Goal: Use online tool/utility: Utilize a website feature to perform a specific function

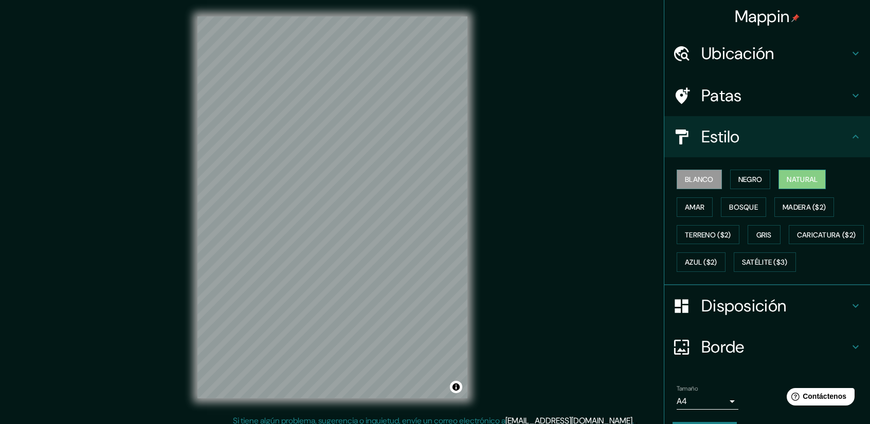
click at [805, 173] on font "Natural" at bounding box center [802, 179] width 31 height 13
click at [847, 322] on div "Disposición" at bounding box center [767, 305] width 206 height 41
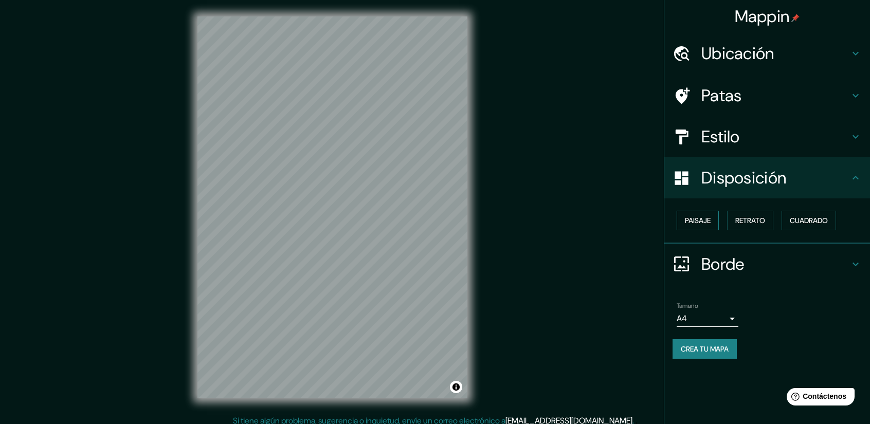
click at [700, 216] on font "Paisaje" at bounding box center [698, 220] width 26 height 9
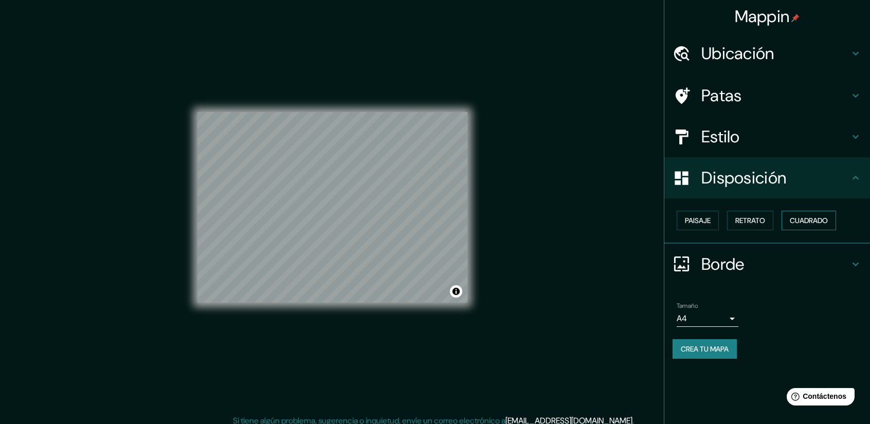
click at [805, 216] on font "Cuadrado" at bounding box center [809, 220] width 38 height 9
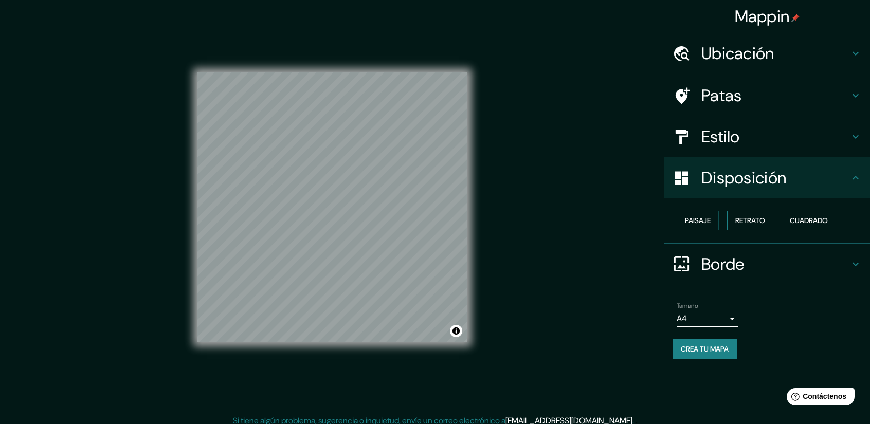
click at [755, 225] on font "Retrato" at bounding box center [750, 220] width 30 height 9
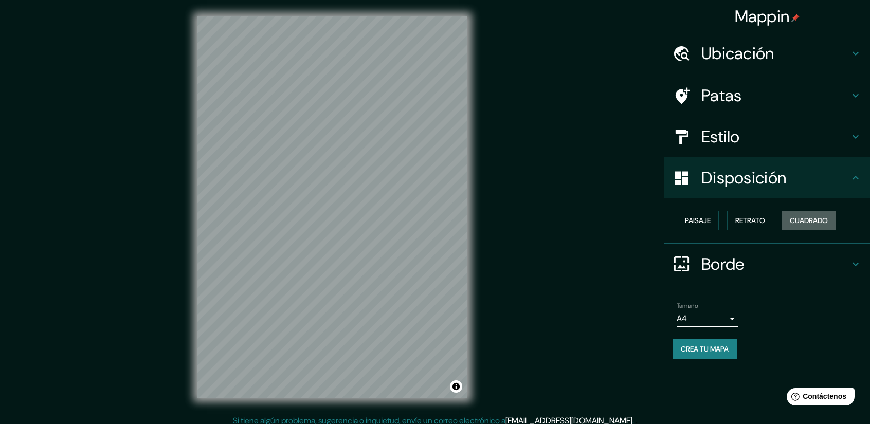
click at [791, 221] on font "Cuadrado" at bounding box center [809, 220] width 38 height 9
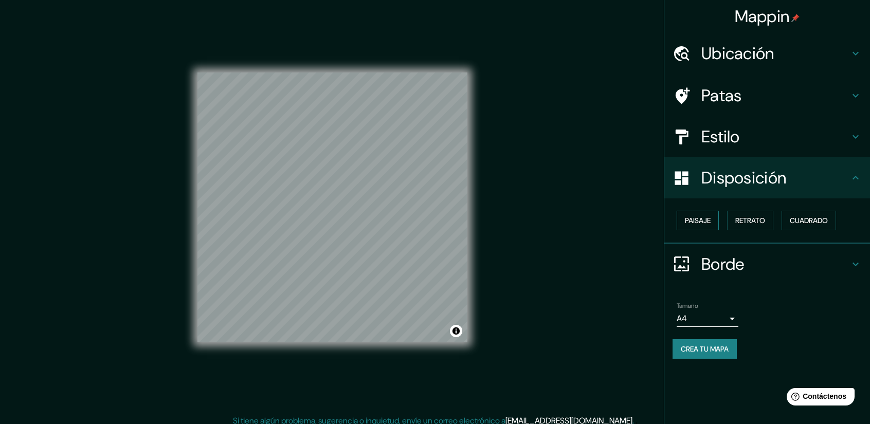
click at [689, 221] on font "Paisaje" at bounding box center [698, 220] width 26 height 9
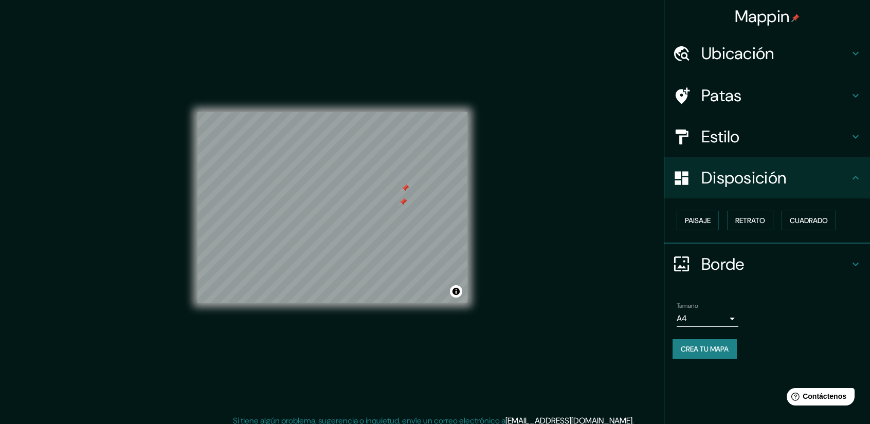
click at [856, 88] on div "Patas" at bounding box center [767, 95] width 206 height 41
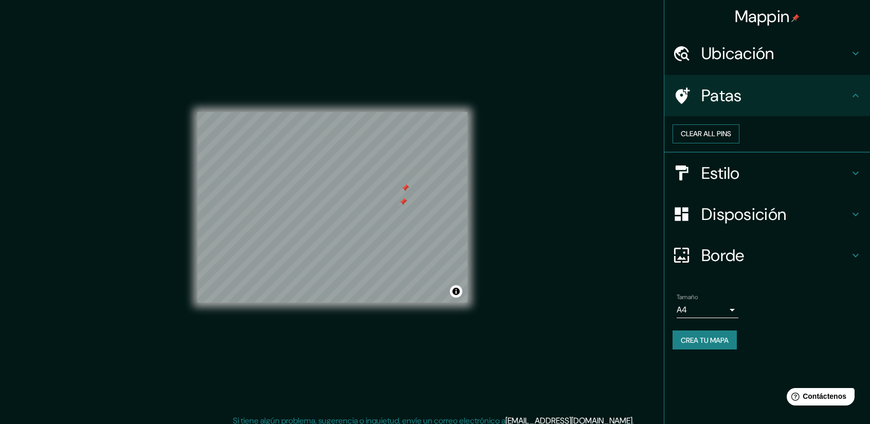
click at [739, 142] on button "Clear all pins" at bounding box center [705, 133] width 67 height 19
click at [738, 139] on button "Clear all pins" at bounding box center [705, 133] width 67 height 19
click at [739, 137] on button "Clear all pins" at bounding box center [705, 133] width 67 height 19
